Goal: Task Accomplishment & Management: Complete application form

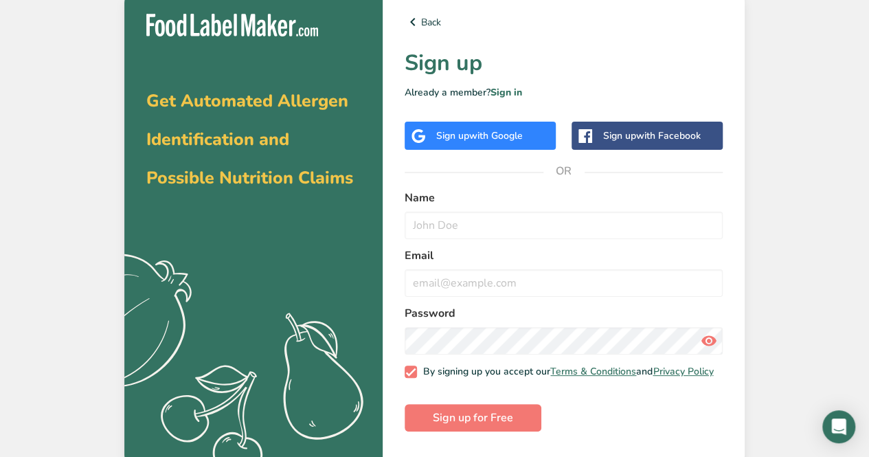
click at [529, 130] on div "Sign up with Google" at bounding box center [480, 136] width 151 height 28
click at [532, 133] on div "Sign up with Google" at bounding box center [480, 136] width 151 height 28
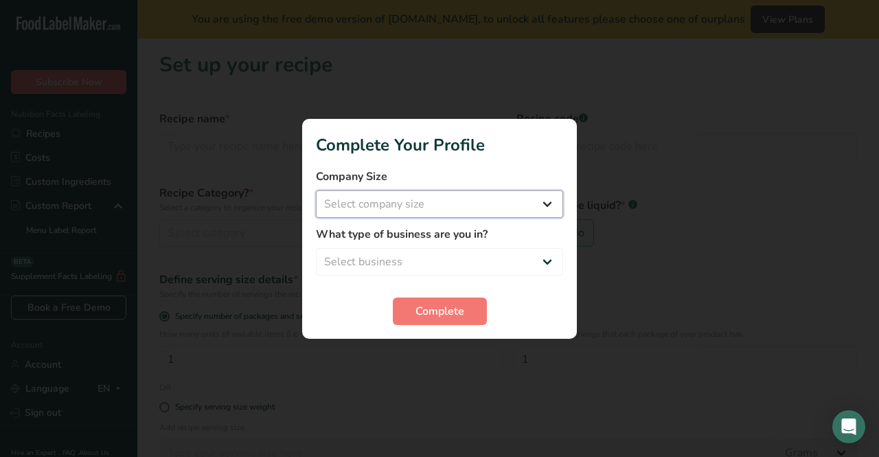
click at [455, 213] on select "Select company size" at bounding box center [439, 203] width 247 height 27
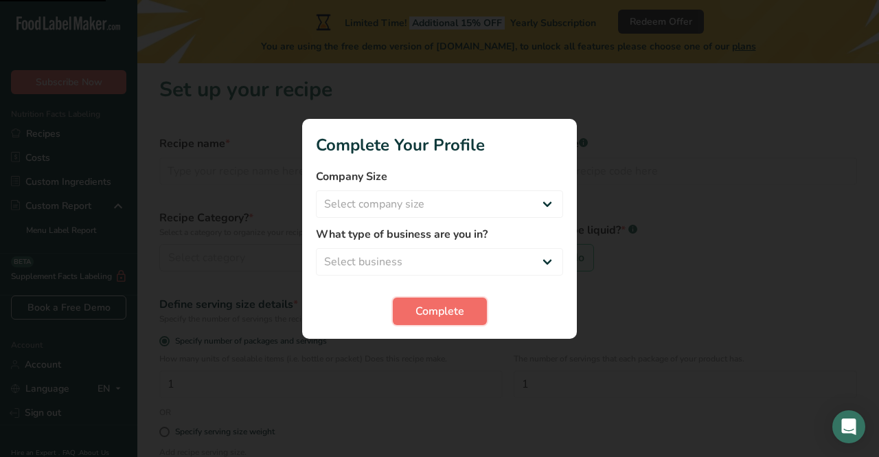
click at [431, 323] on button "Complete" at bounding box center [440, 310] width 94 height 27
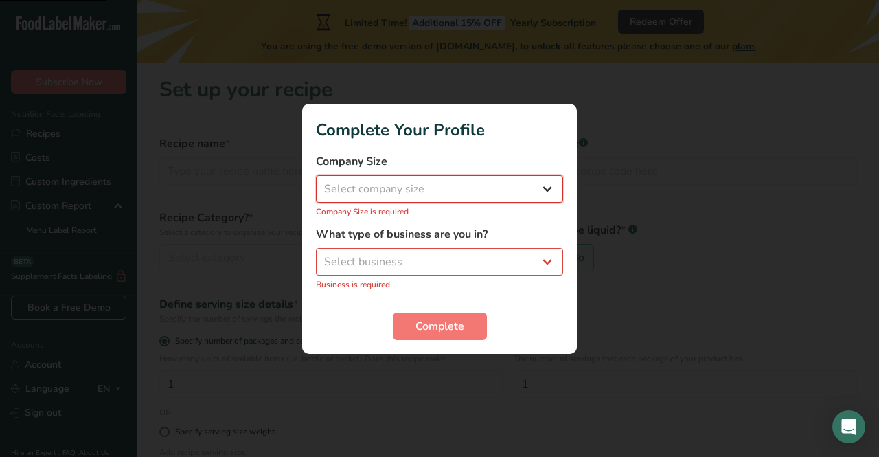
click at [474, 194] on select "Select company size Fewer than 10 Employees 10 to 50 Employees 51 to 500 Employ…" at bounding box center [439, 188] width 247 height 27
select select "2"
click at [316, 182] on select "Select company size Fewer than 10 Employees 10 to 50 Employees 51 to 500 Employ…" at bounding box center [439, 188] width 247 height 27
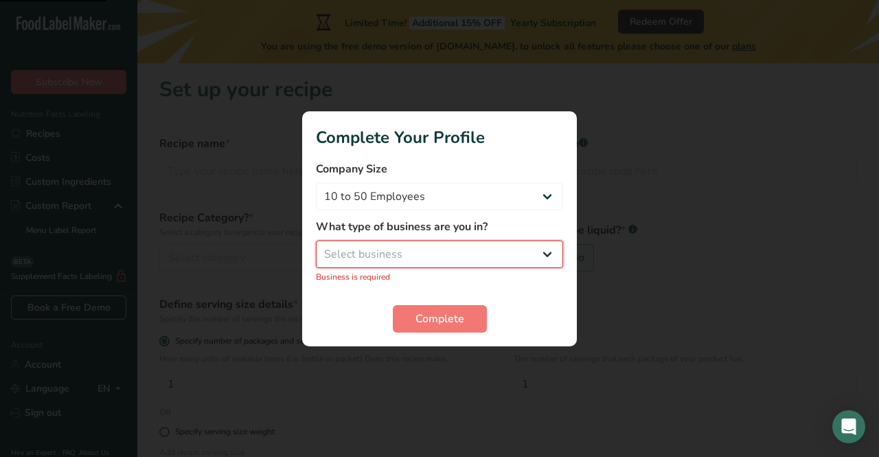
click at [438, 261] on select "Select business Packaged Food Manufacturer Restaurant & Cafe Bakery Meal Plans …" at bounding box center [439, 253] width 247 height 27
select select "1"
click at [316, 247] on select "Select business Packaged Food Manufacturer Restaurant & Cafe Bakery Meal Plans …" at bounding box center [439, 253] width 247 height 27
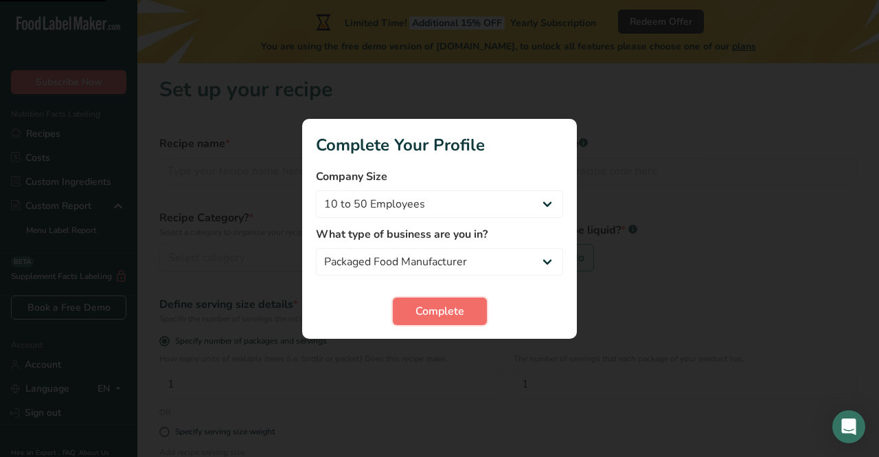
click at [448, 310] on span "Complete" at bounding box center [440, 311] width 49 height 16
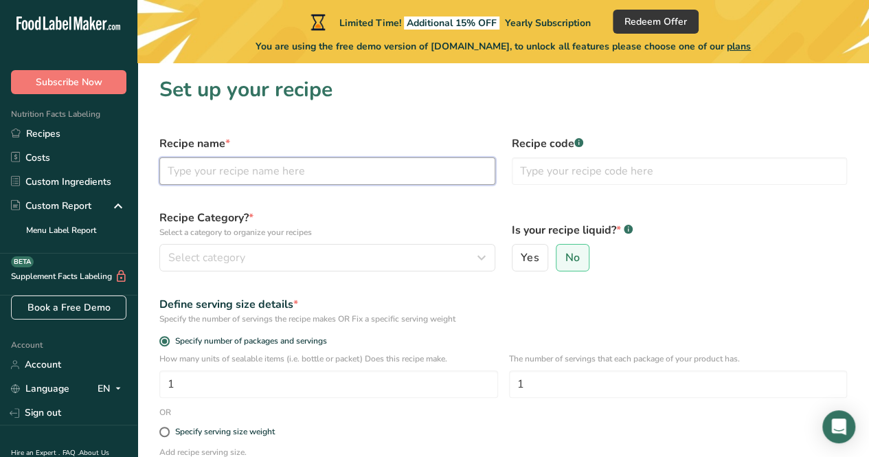
click at [441, 178] on input "text" at bounding box center [327, 170] width 336 height 27
type input "wholegrain cerea;"
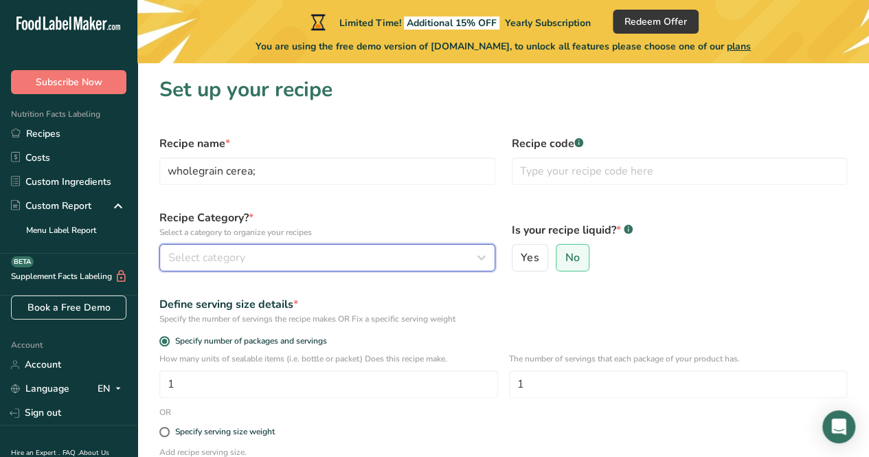
click at [397, 262] on div "Select category" at bounding box center [323, 257] width 310 height 16
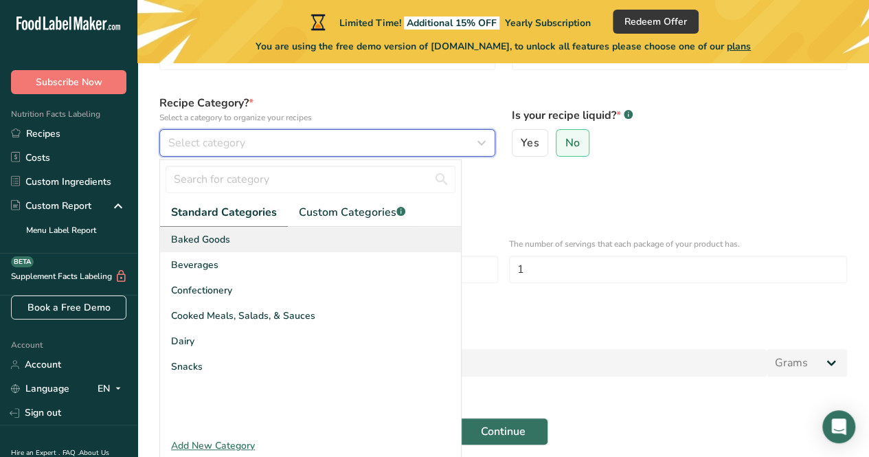
scroll to position [137, 0]
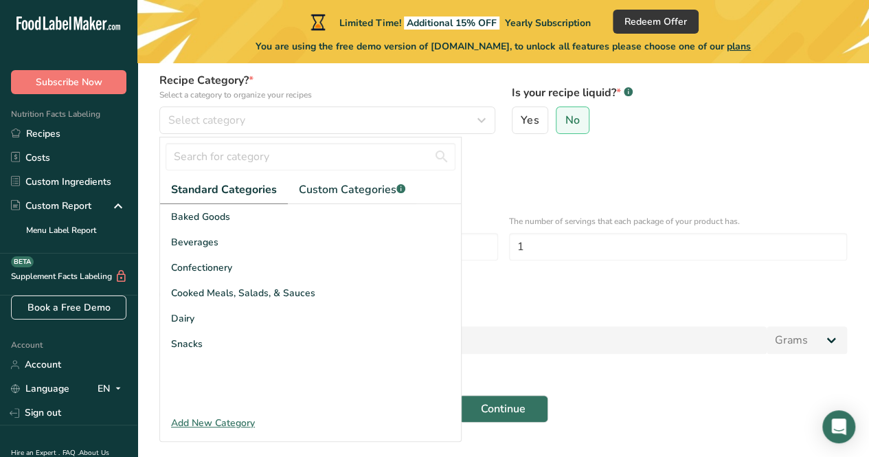
click at [202, 421] on div "Add New Category" at bounding box center [310, 423] width 301 height 14
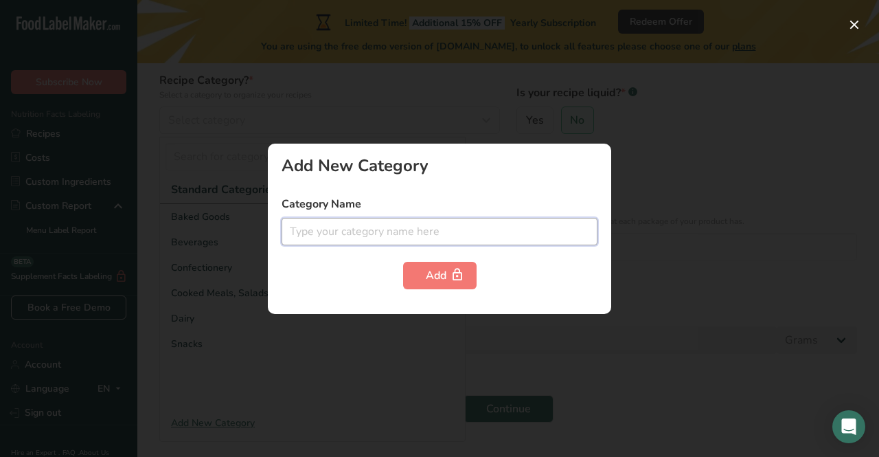
click at [371, 237] on input "text" at bounding box center [440, 231] width 316 height 27
type input "ce"
click at [344, 323] on div at bounding box center [439, 228] width 879 height 457
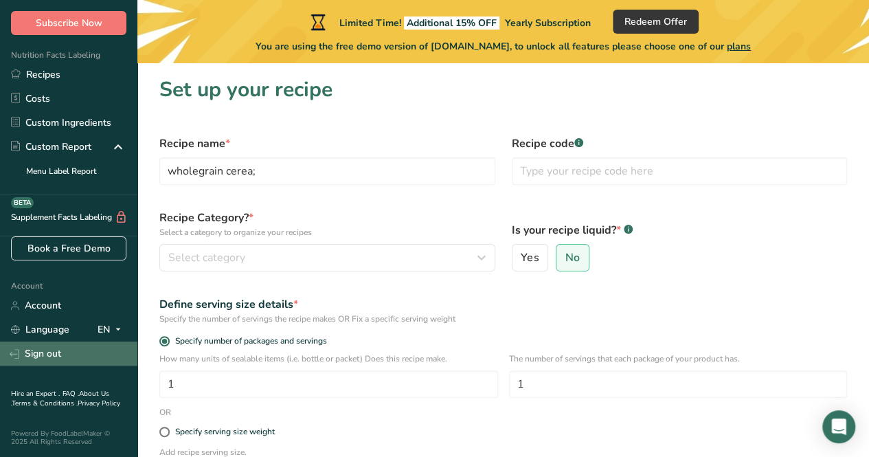
scroll to position [0, 0]
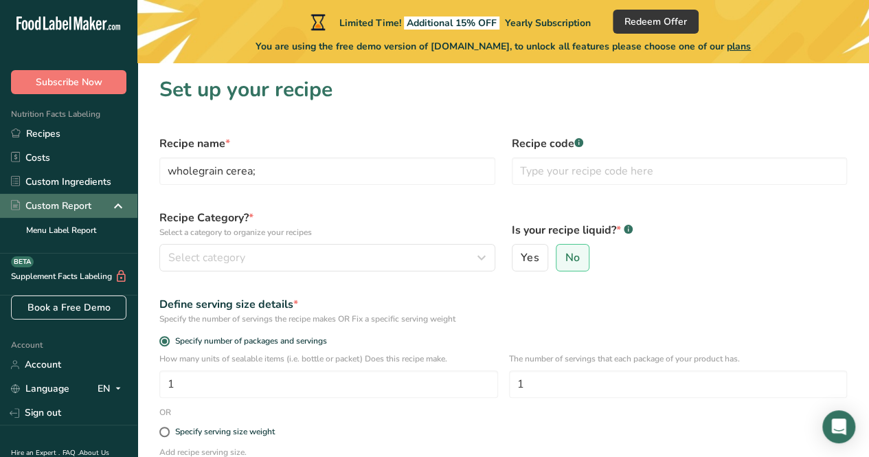
click at [52, 198] on div "Custom Report" at bounding box center [51, 205] width 80 height 14
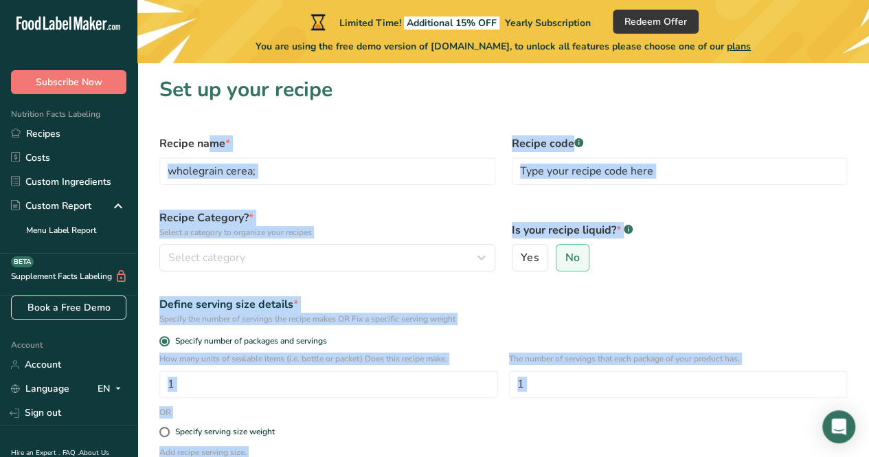
scroll to position [185, 0]
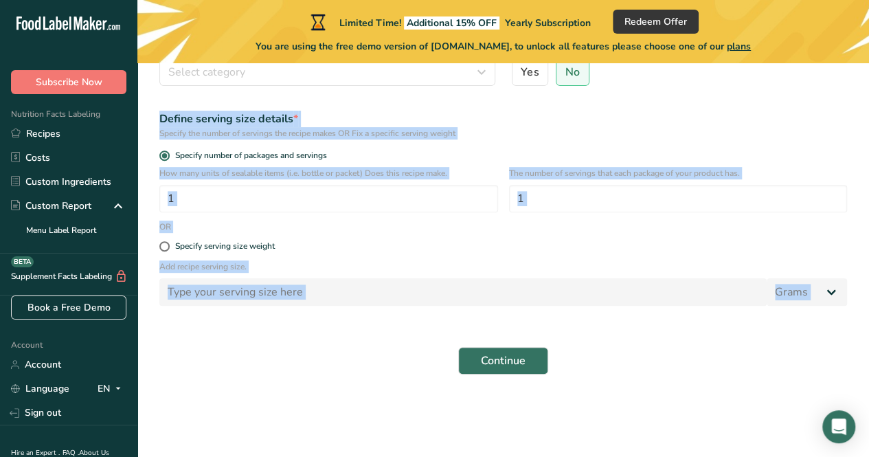
drag, startPoint x: 161, startPoint y: 144, endPoint x: 591, endPoint y: 396, distance: 498.7
click at [591, 396] on section "Set up your recipe Recipe name * wholegrain cerea; Recipe code .a-a{fill:#34736…" at bounding box center [502, 145] width 731 height 535
copy body "Recipe name * Recipe code .a-a{fill:#347362;}.b-a{fill:#fff;} Recipe Category? …"
click at [538, 198] on input "1" at bounding box center [678, 198] width 339 height 27
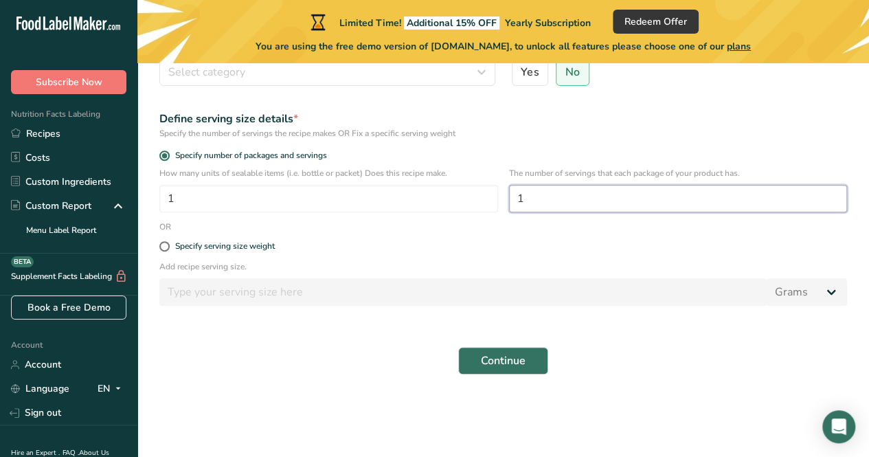
click at [538, 198] on input "1" at bounding box center [678, 198] width 339 height 27
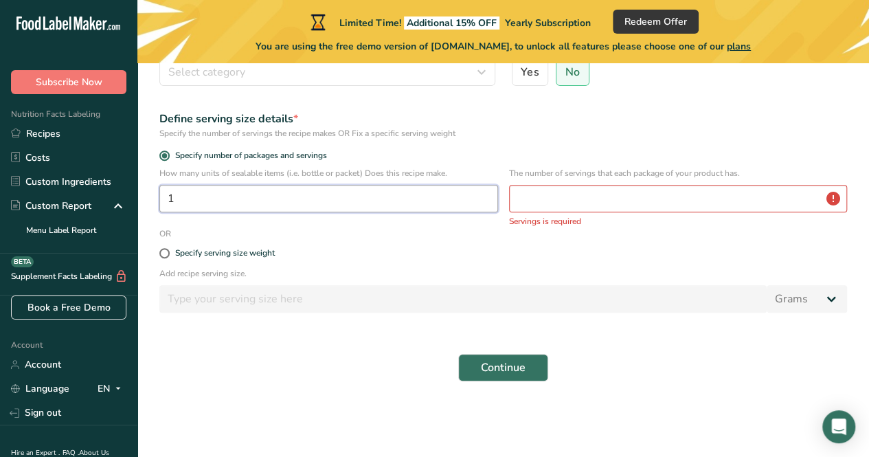
click at [424, 204] on input "1" at bounding box center [328, 198] width 339 height 27
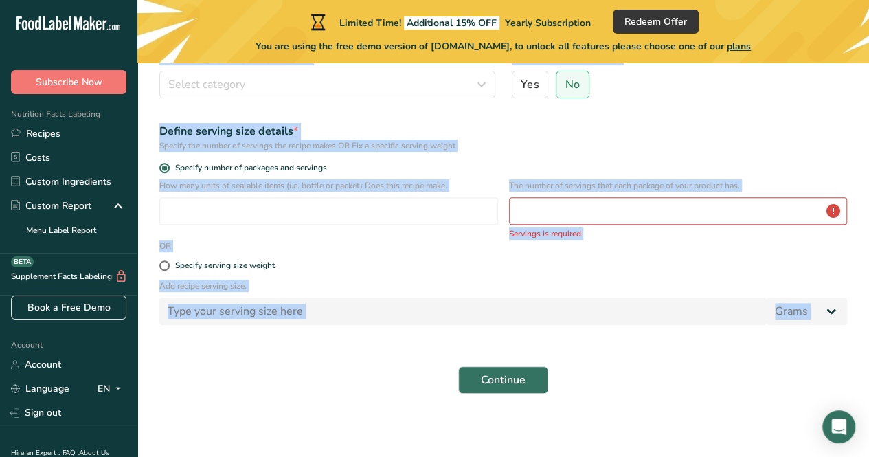
scroll to position [192, 0]
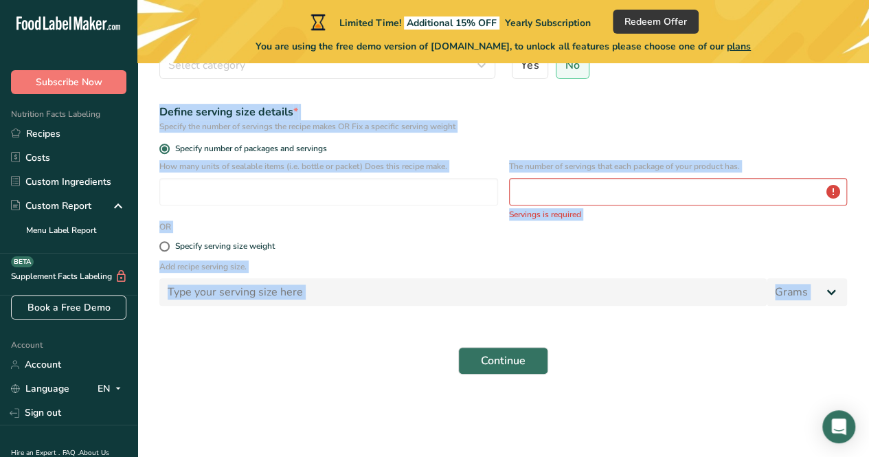
drag, startPoint x: 152, startPoint y: 137, endPoint x: 666, endPoint y: 489, distance: 622.9
click at [666, 456] on html ".a-20{fill:#fff;} Subscribe Now Nutrition Facts Labeling Recipes Costs Custom I…" at bounding box center [434, 132] width 869 height 649
copy body "Recipe name * Recipe code .a-a{fill:#347362;}.b-a{fill:#fff;} Recipe Category? …"
click at [484, 270] on p "Add recipe serving size." at bounding box center [502, 266] width 687 height 12
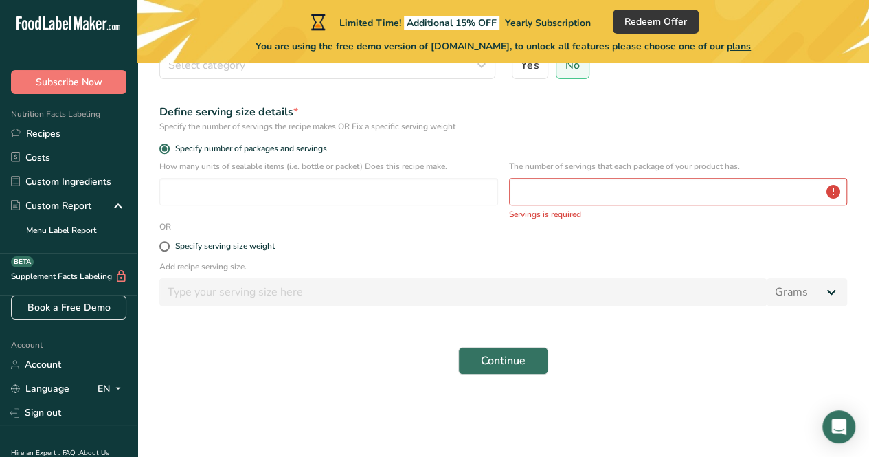
scroll to position [0, 0]
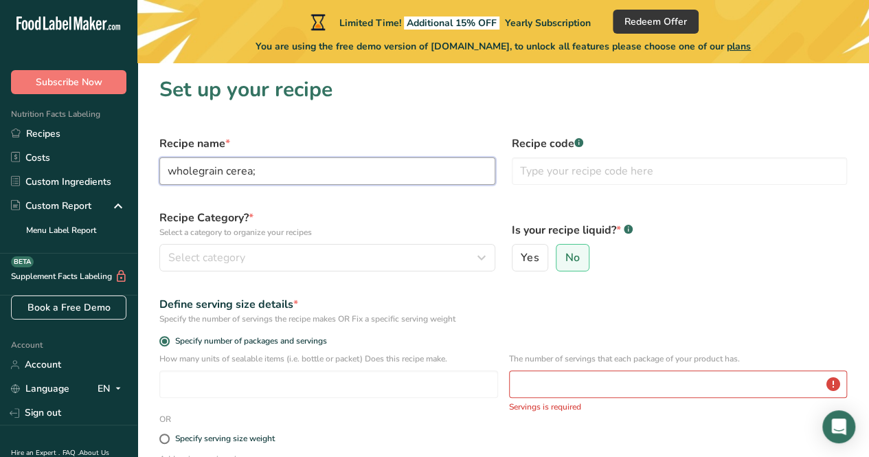
click at [331, 177] on input "wholegrain cerea;" at bounding box center [327, 170] width 336 height 27
paste input "Whole Grain Super Healthy 3-in-1 Cereal Mix with Walnut and Raisin"
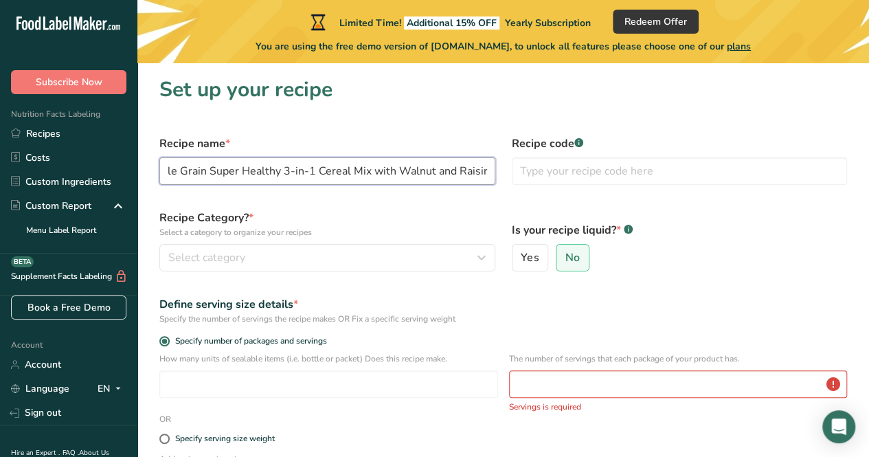
type input "Whole Grain Super Healthy 3-in-1 Cereal Mix with Walnut and Raisin"
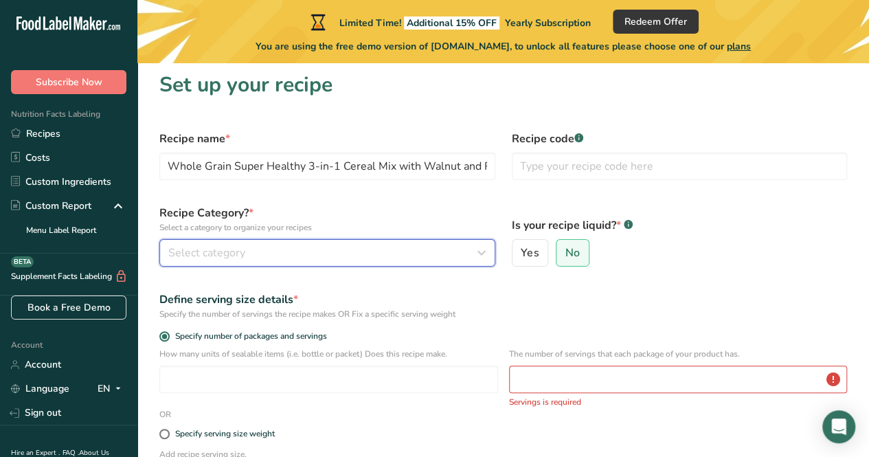
click at [330, 252] on div "Select category" at bounding box center [323, 252] width 310 height 16
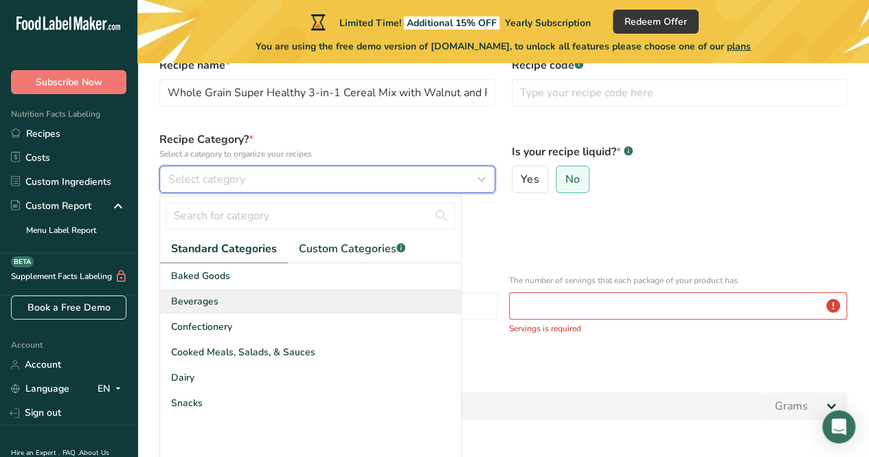
scroll to position [142, 0]
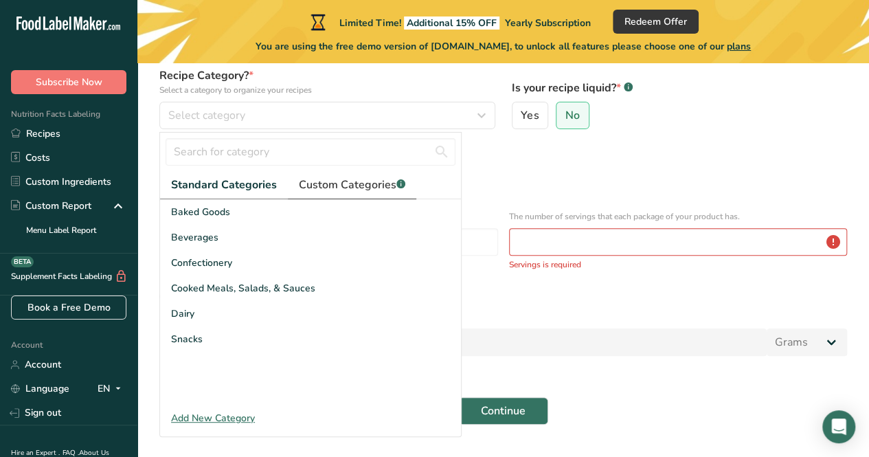
click at [324, 181] on span "Custom Categories .a-a{fill:#347362;}.b-a{fill:#fff;}" at bounding box center [352, 185] width 106 height 16
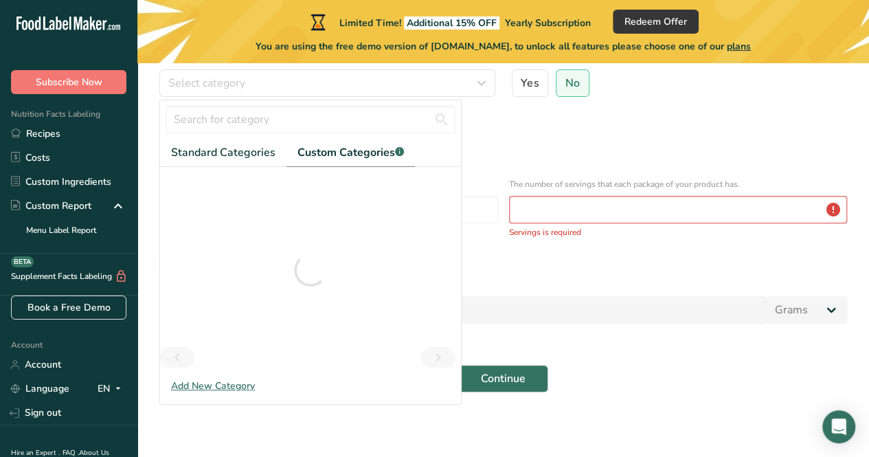
scroll to position [192, 0]
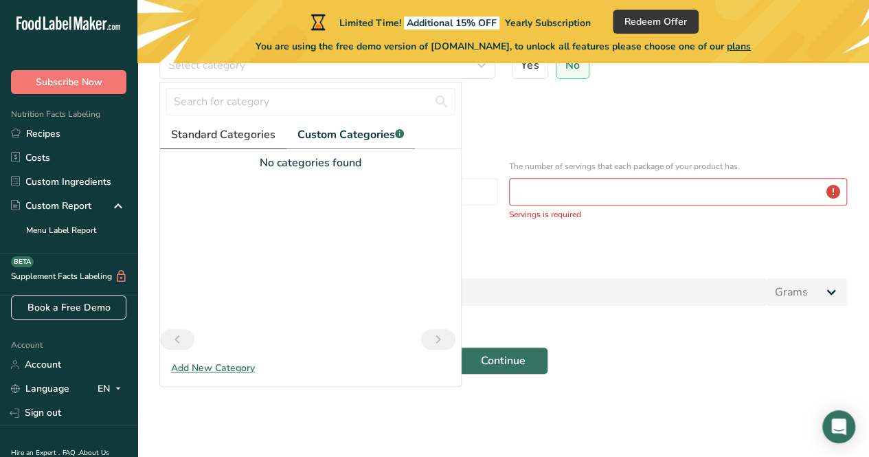
click at [236, 136] on span "Standard Categories" at bounding box center [223, 134] width 104 height 16
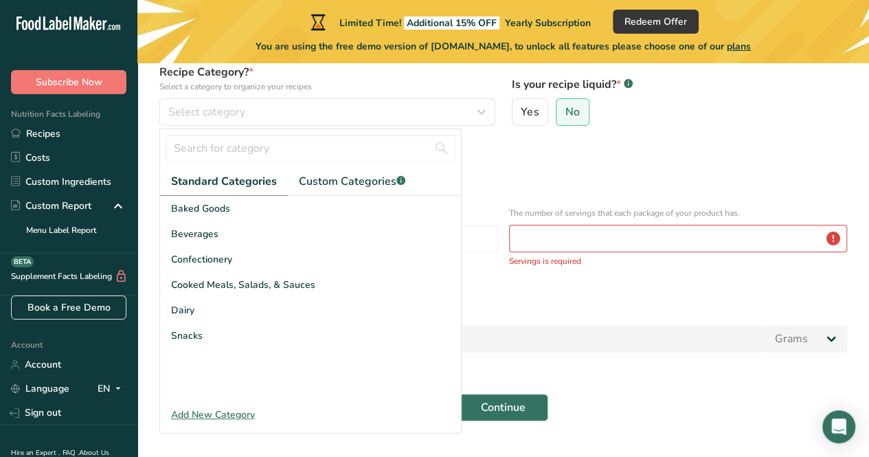
scroll to position [124, 0]
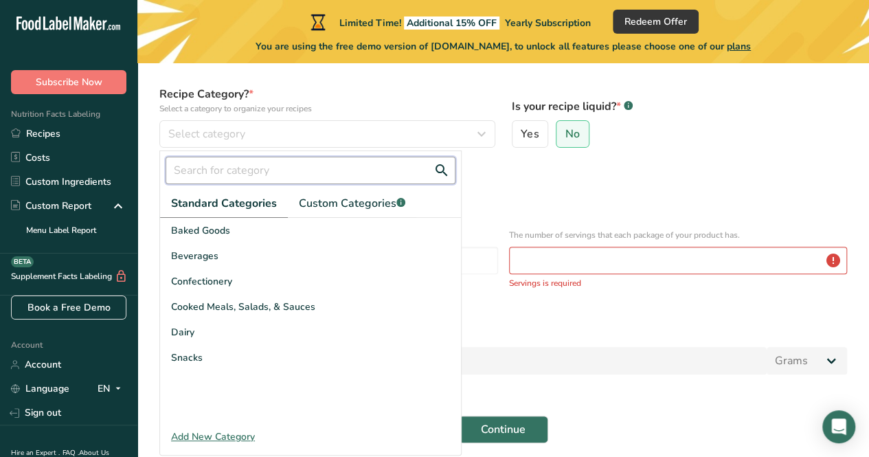
click at [328, 177] on input "text" at bounding box center [311, 170] width 290 height 27
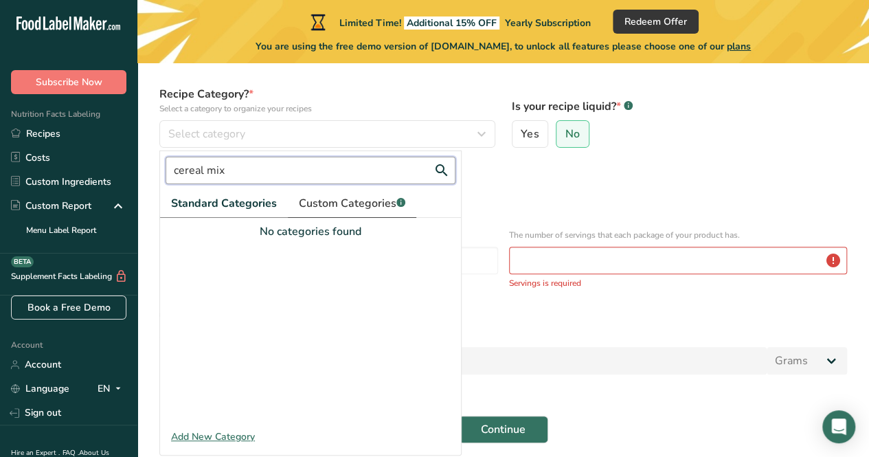
type input "cereal mix"
click at [331, 207] on span "Custom Categories .a-a{fill:#347362;}.b-a{fill:#fff;}" at bounding box center [352, 203] width 106 height 16
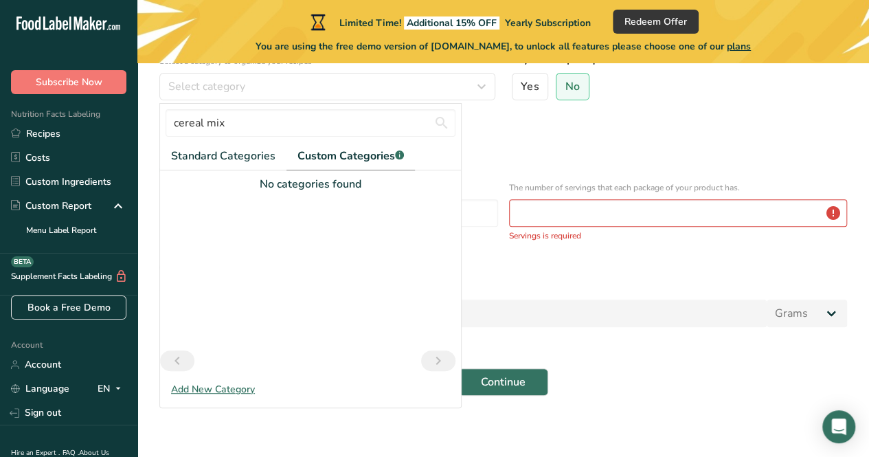
scroll to position [192, 0]
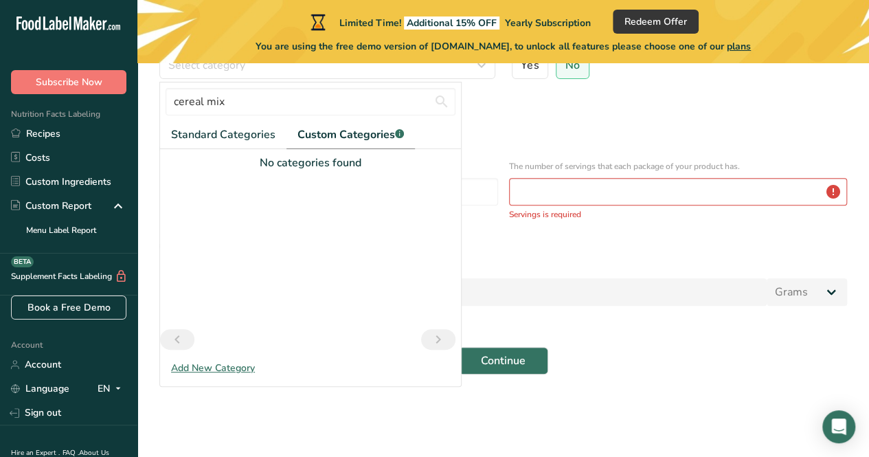
click at [239, 366] on div "Add New Category" at bounding box center [310, 368] width 301 height 14
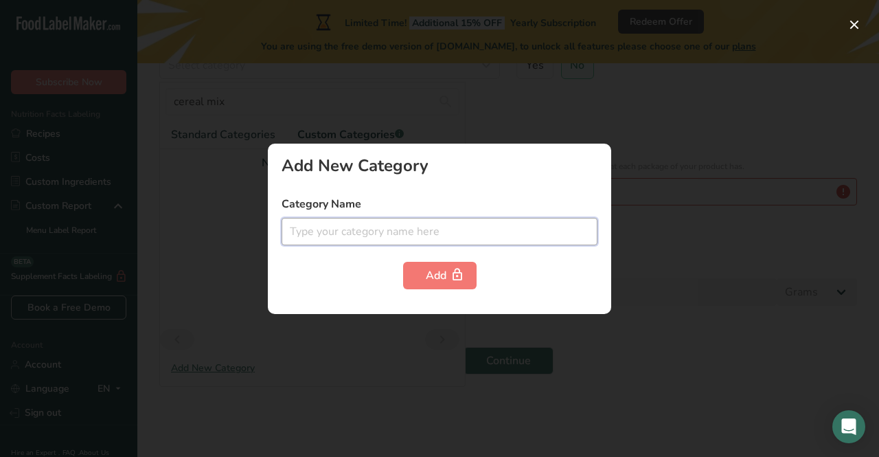
click at [357, 242] on input "text" at bounding box center [440, 231] width 316 height 27
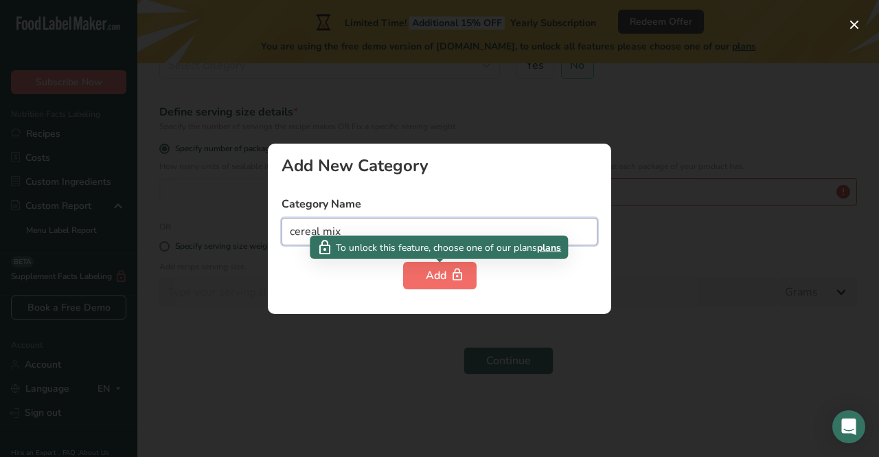
type input "cereal mix"
click at [457, 265] on icon "button" at bounding box center [458, 274] width 14 height 21
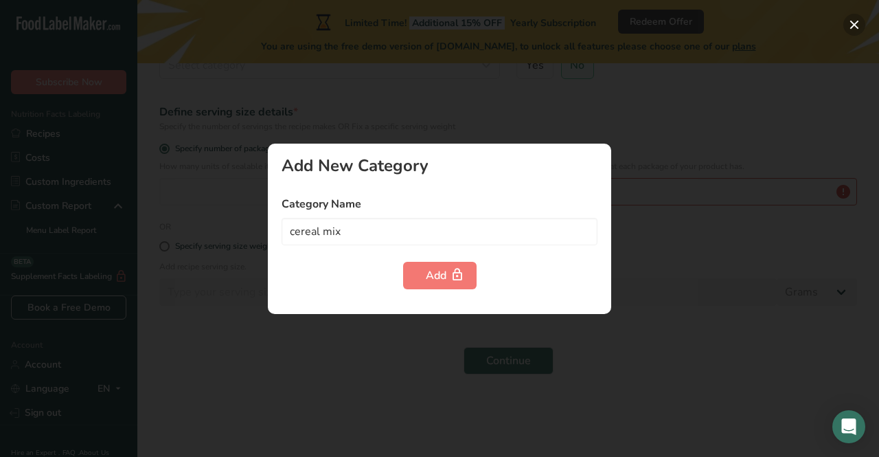
click at [856, 16] on button "button" at bounding box center [854, 25] width 22 height 22
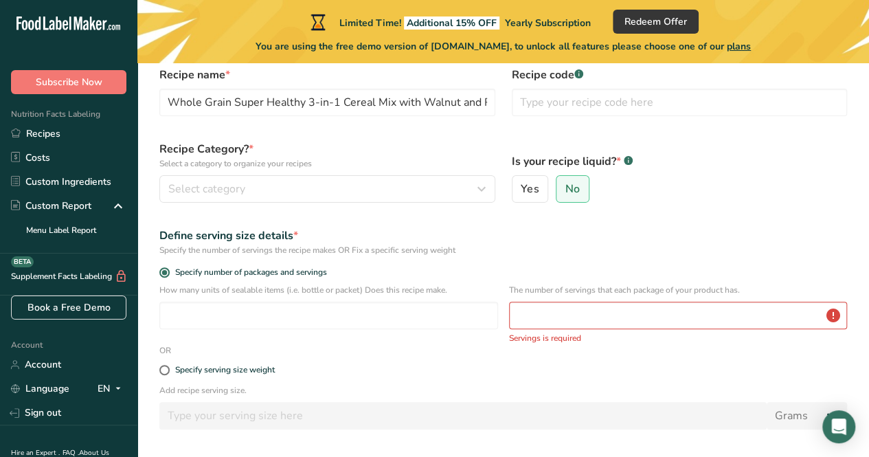
scroll to position [55, 0]
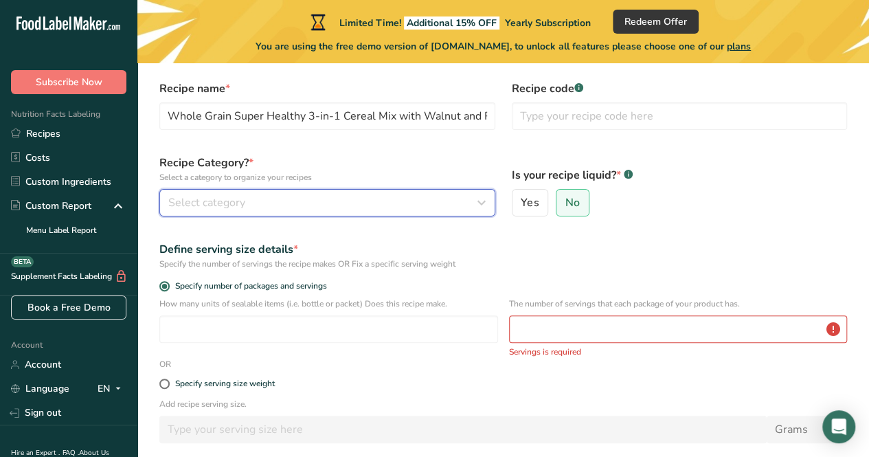
click at [271, 201] on div "Select category" at bounding box center [323, 202] width 310 height 16
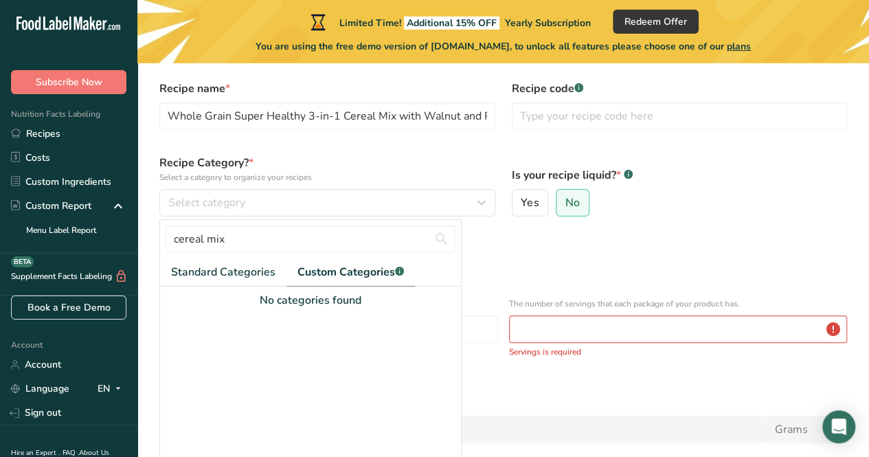
click at [225, 256] on div "cereal mix" at bounding box center [310, 239] width 301 height 38
click at [220, 259] on link "Standard Categories" at bounding box center [223, 272] width 126 height 28
click at [218, 264] on span "Standard Categories" at bounding box center [224, 272] width 106 height 16
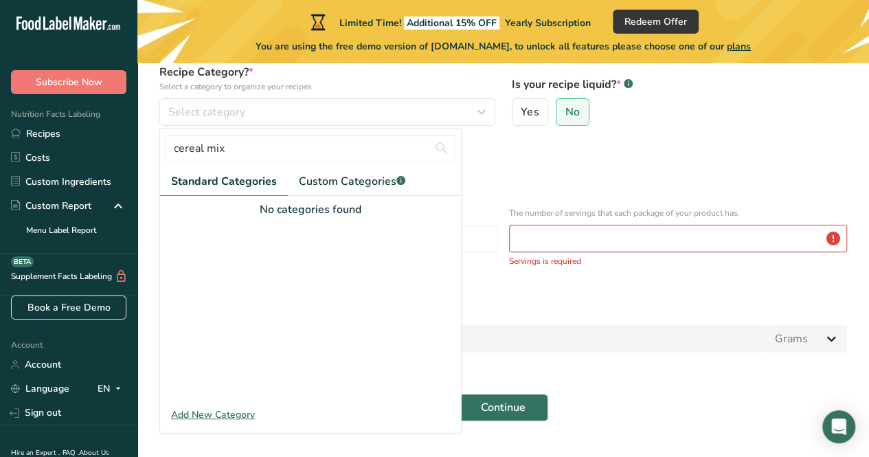
scroll to position [124, 0]
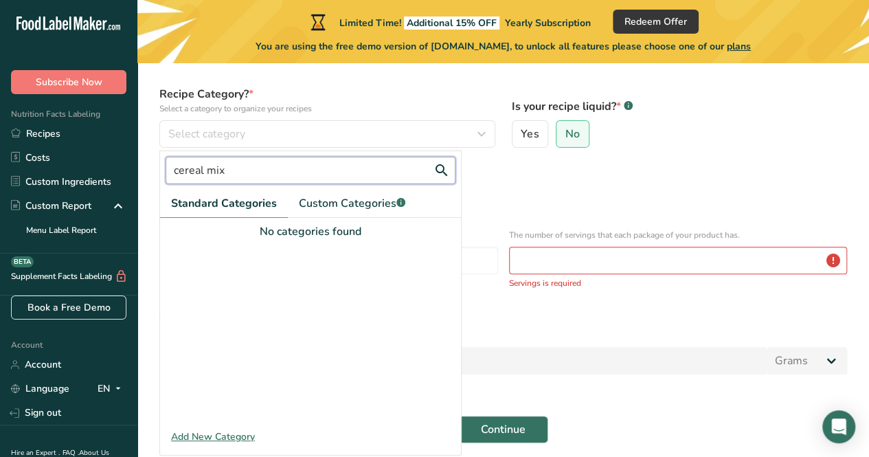
click at [323, 163] on input "cereal mix" at bounding box center [311, 170] width 290 height 27
click at [458, 416] on button "Continue" at bounding box center [503, 429] width 90 height 27
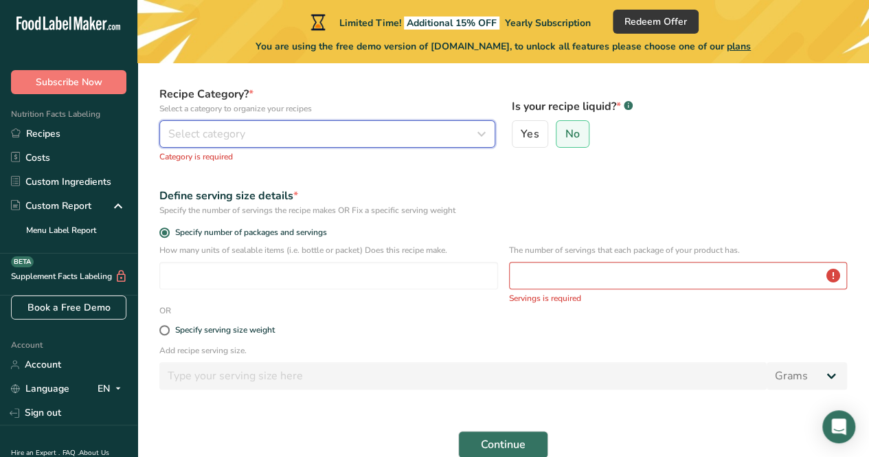
click at [279, 135] on div "Select category" at bounding box center [323, 134] width 310 height 16
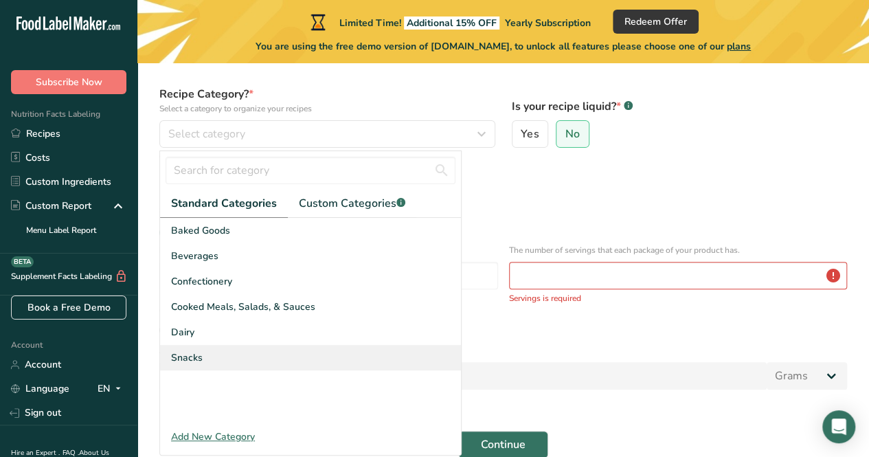
click at [269, 347] on div "Snacks" at bounding box center [310, 357] width 301 height 25
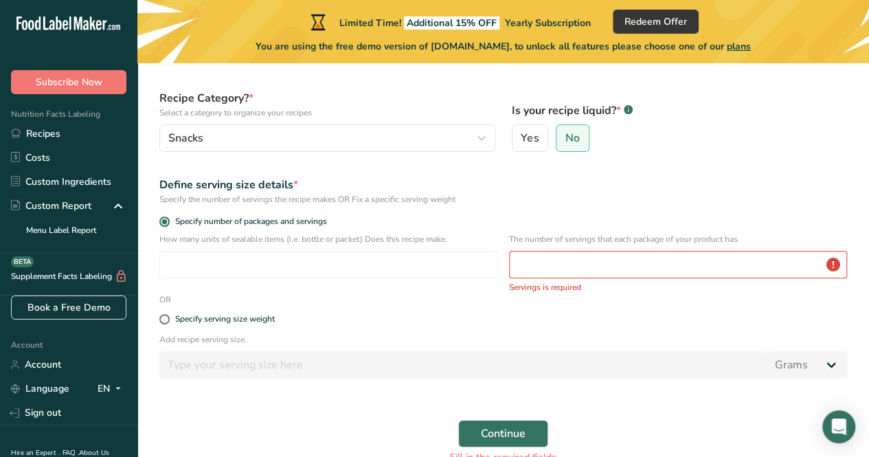
scroll to position [141, 0]
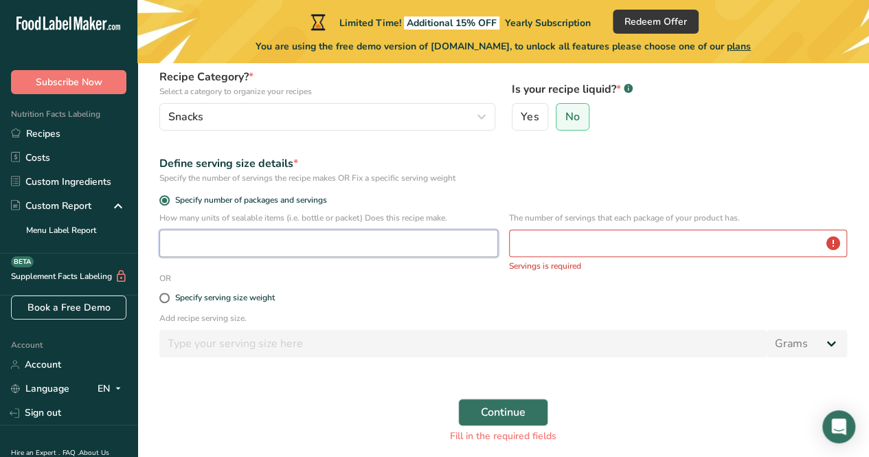
click at [341, 252] on input "number" at bounding box center [328, 242] width 339 height 27
type input "1"
type input "20"
click at [327, 199] on span "Specify number of packages and servings" at bounding box center [248, 200] width 157 height 10
click at [168, 199] on input "Specify number of packages and servings" at bounding box center [163, 200] width 9 height 9
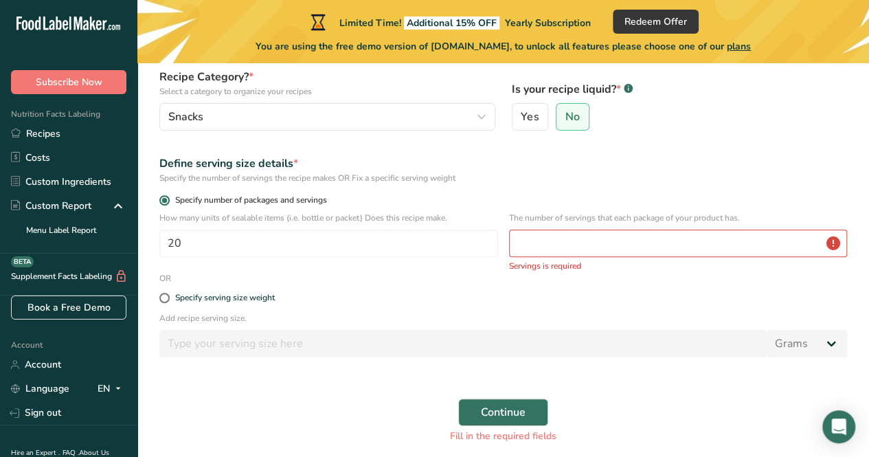
click at [317, 198] on span "Specify number of packages and servings" at bounding box center [248, 200] width 157 height 10
click at [168, 198] on input "Specify number of packages and servings" at bounding box center [163, 200] width 9 height 9
click at [162, 203] on span at bounding box center [164, 200] width 10 height 10
click at [162, 203] on input "Specify number of packages and servings" at bounding box center [163, 200] width 9 height 9
click at [582, 238] on input "number" at bounding box center [678, 242] width 339 height 27
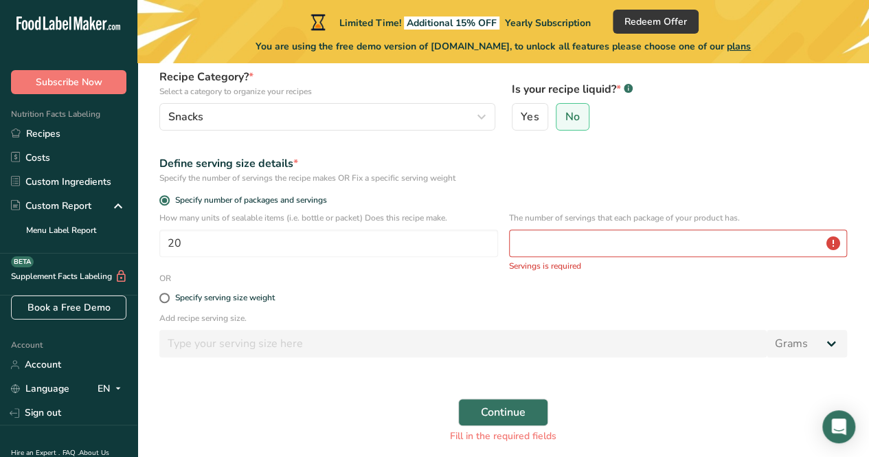
drag, startPoint x: 157, startPoint y: 216, endPoint x: 742, endPoint y: 214, distance: 585.8
click at [742, 214] on div "How many units of sealable items (i.e. bottle or packet) Does this recipe make.…" at bounding box center [503, 242] width 704 height 60
copy div "How many units of sealable items (i.e. bottle or packet) Does this recipe make.…"
click at [349, 240] on input "20" at bounding box center [328, 242] width 339 height 27
click at [619, 241] on input "number" at bounding box center [678, 242] width 339 height 27
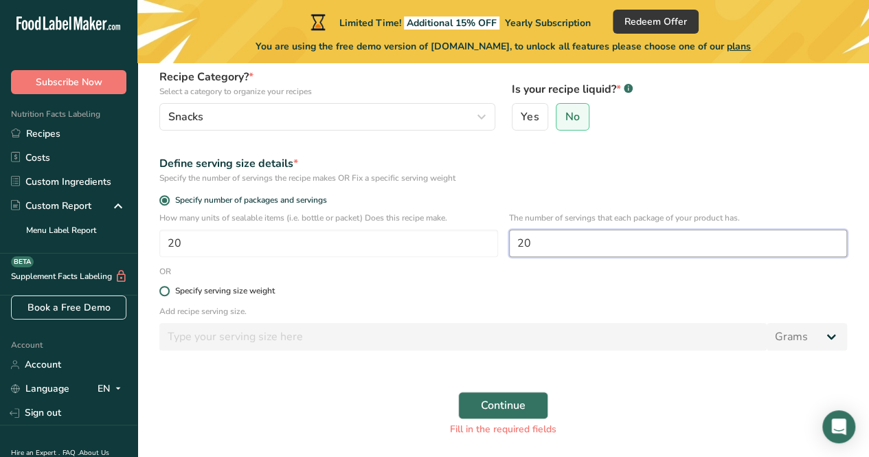
type input "20"
click at [258, 295] on div "Specify serving size weight" at bounding box center [225, 291] width 100 height 10
click at [168, 295] on input "Specify serving size weight" at bounding box center [163, 290] width 9 height 9
radio input "true"
radio input "false"
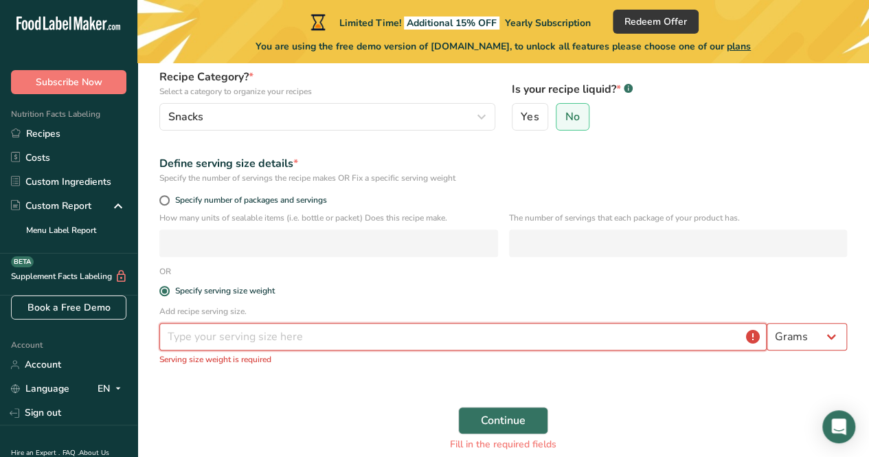
click at [262, 326] on input "number" at bounding box center [462, 336] width 607 height 27
drag, startPoint x: 157, startPoint y: 310, endPoint x: 244, endPoint y: 316, distance: 88.1
click at [250, 322] on div "Add recipe serving size. Grams kg mg mcg lb oz l mL fl oz tbsp tsp cup qt gallo…" at bounding box center [503, 339] width 704 height 69
copy div "Add recipe serving size."
click at [253, 336] on input "number" at bounding box center [462, 336] width 607 height 27
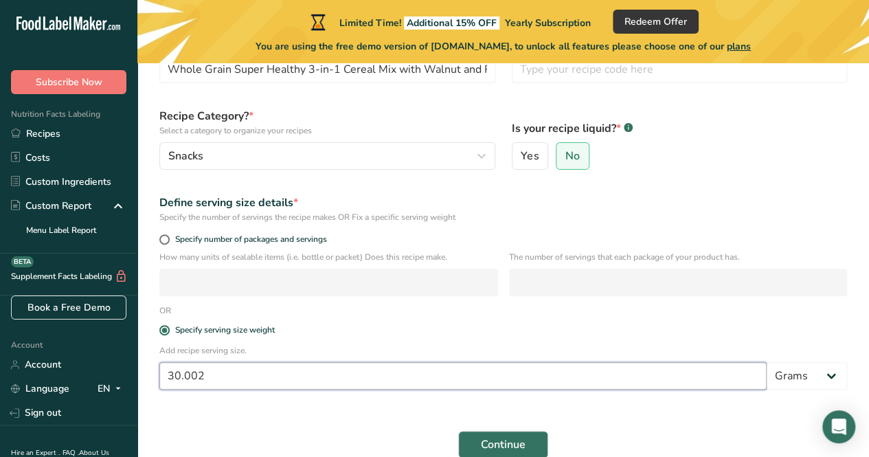
scroll to position [203, 0]
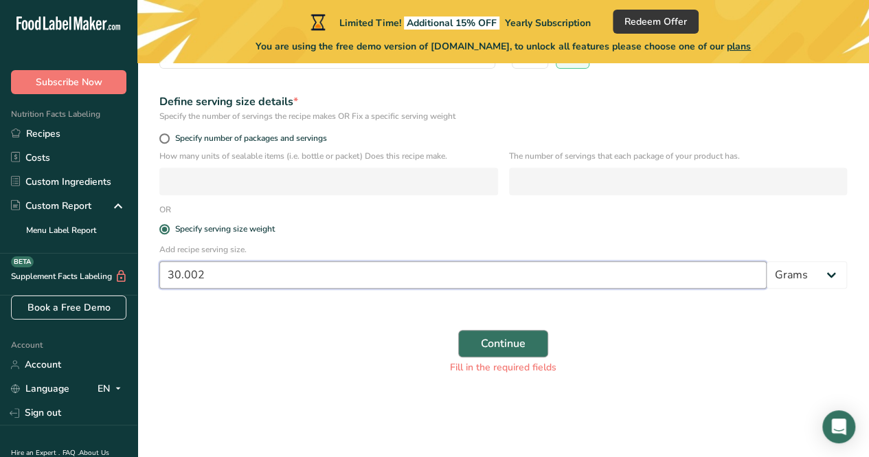
type input "30.002"
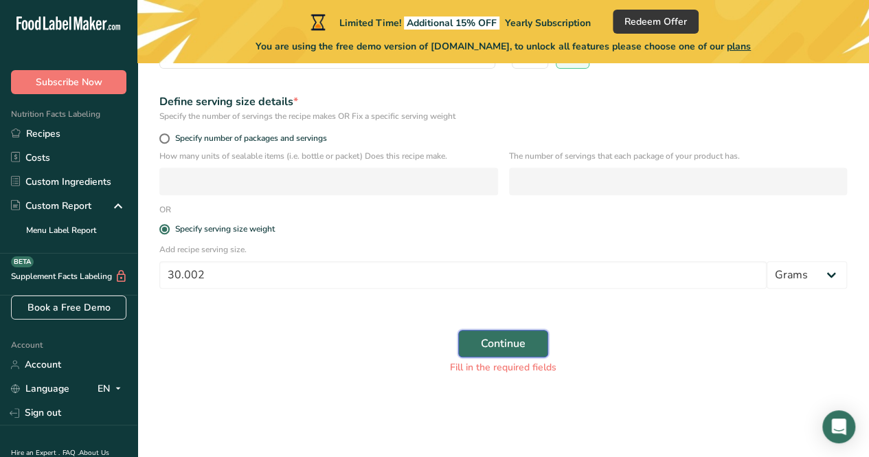
click at [530, 348] on button "Continue" at bounding box center [503, 343] width 90 height 27
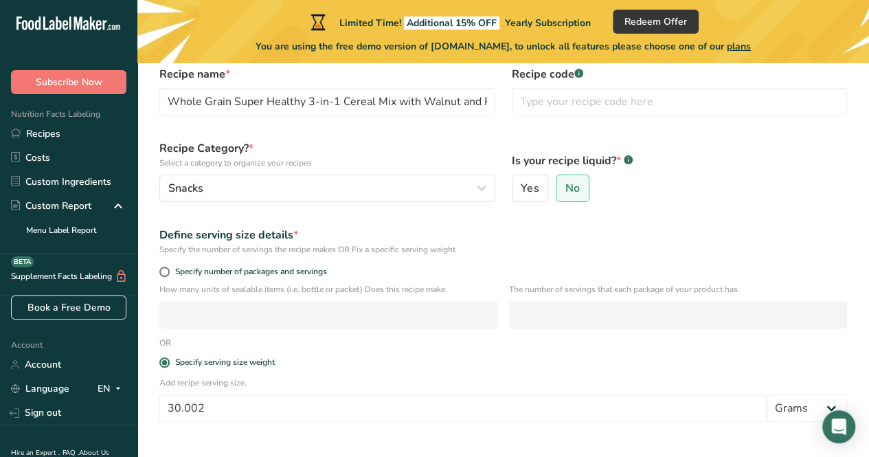
scroll to position [137, 0]
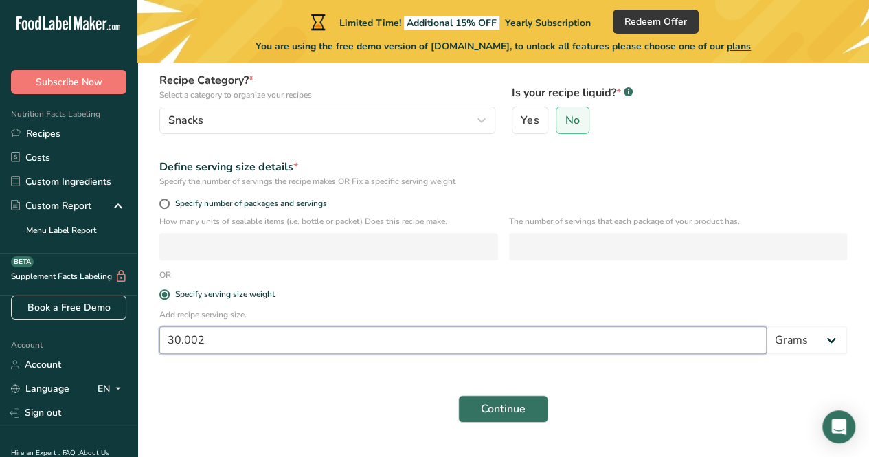
click at [418, 343] on input "30.002" at bounding box center [462, 339] width 607 height 27
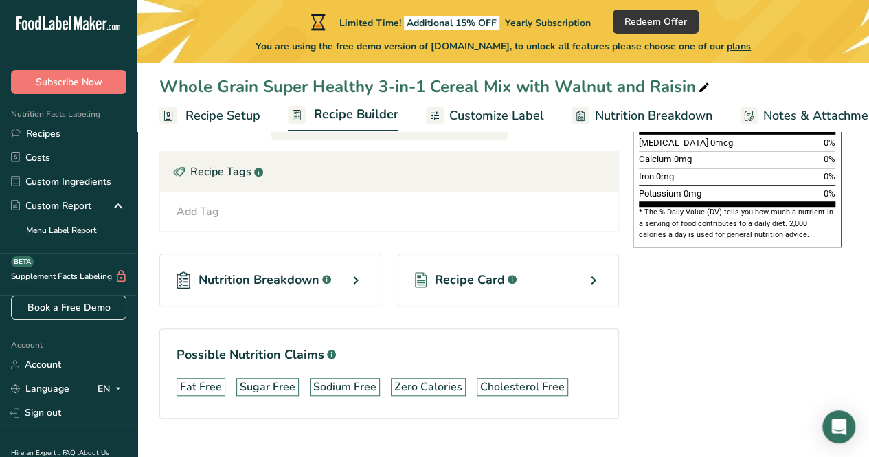
scroll to position [412, 0]
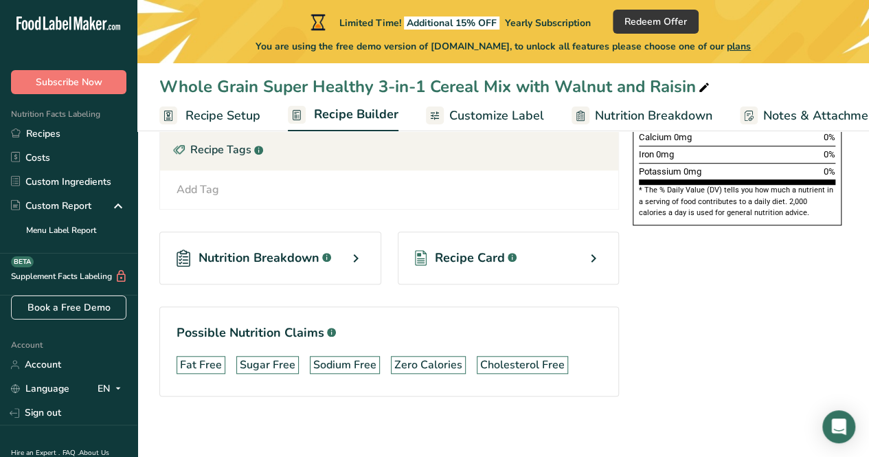
click at [502, 277] on div "Recipe Card .a-a{fill:#347362;}.b-a{fill:#fff;}" at bounding box center [509, 257] width 222 height 53
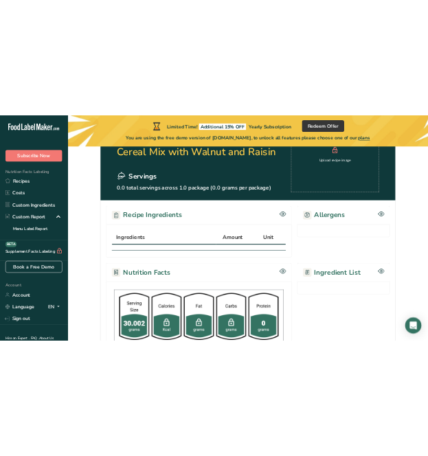
scroll to position [343, 0]
